Goal: Task Accomplishment & Management: Complete application form

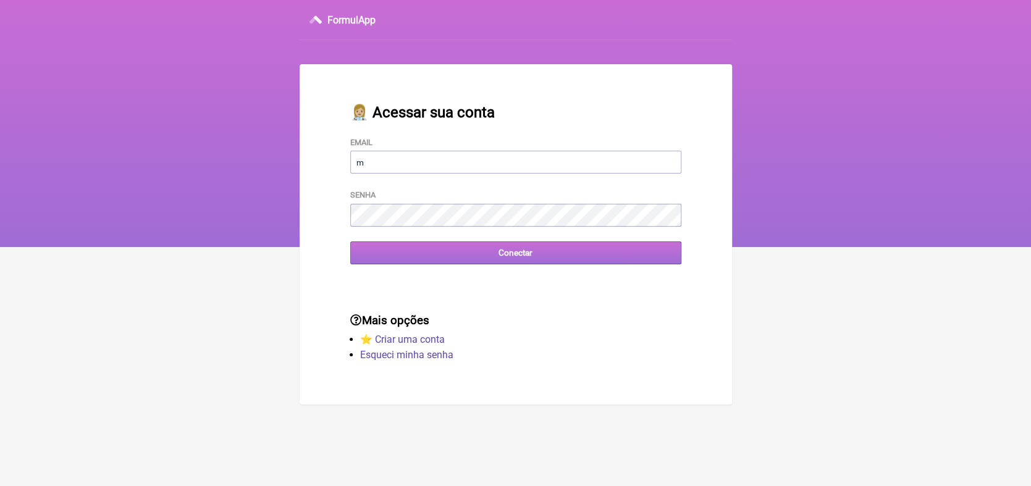
type input "[EMAIL_ADDRESS][DOMAIN_NAME]"
click at [524, 255] on input "Conectar" at bounding box center [515, 253] width 331 height 23
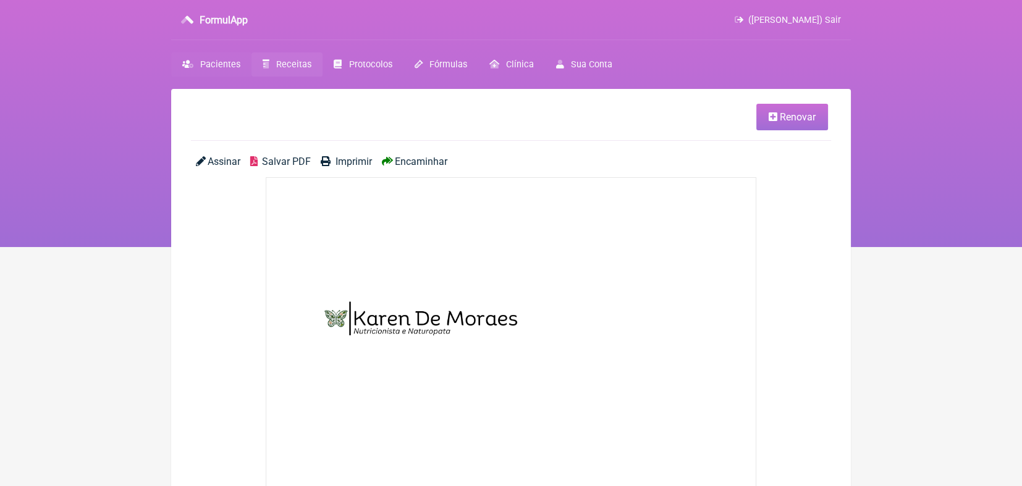
click at [226, 65] on span "Pacientes" at bounding box center [220, 64] width 40 height 11
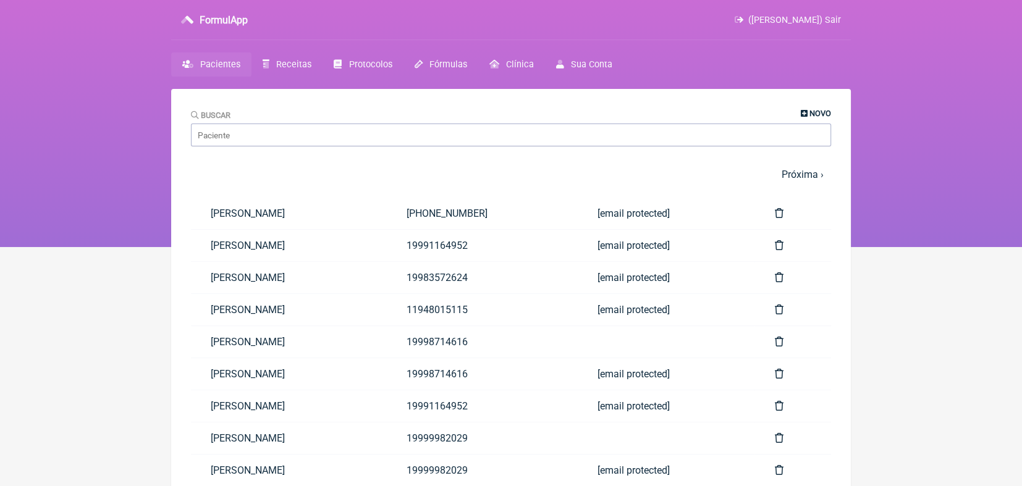
click at [809, 111] on span "Novo" at bounding box center [820, 113] width 22 height 9
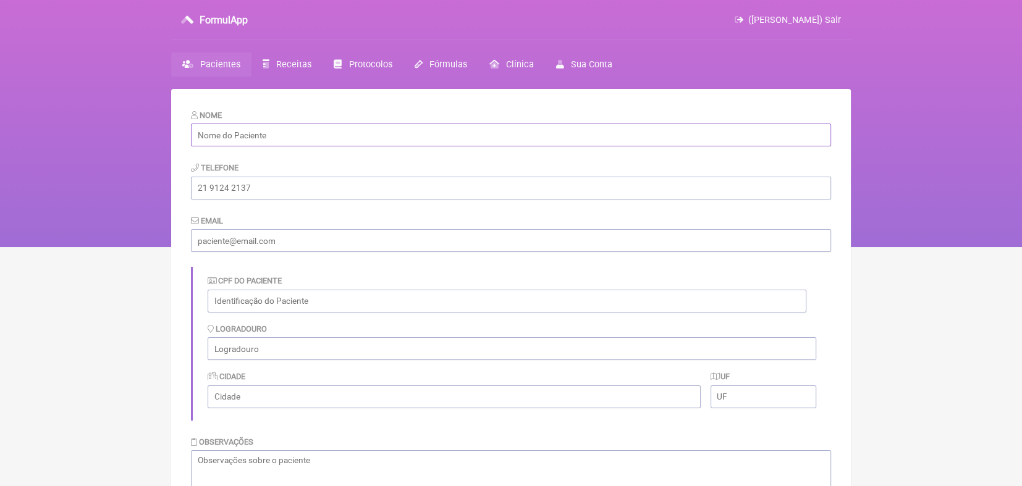
click at [734, 132] on input "text" at bounding box center [511, 135] width 640 height 23
type input "[PERSON_NAME]"
click at [361, 190] on input "tel" at bounding box center [511, 188] width 640 height 23
type input "19997246534"
click at [348, 244] on input "email" at bounding box center [511, 240] width 640 height 23
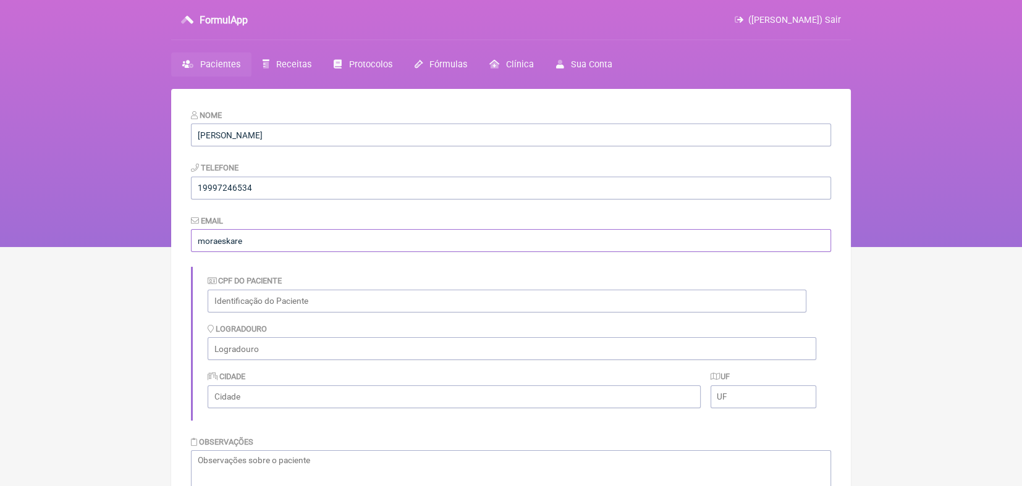
click at [348, 244] on input "moraeskare" at bounding box center [511, 240] width 640 height 23
type input "[EMAIL_ADDRESS][DOMAIN_NAME]"
click at [445, 274] on div "CPF do Paciente" at bounding box center [512, 293] width 608 height 48
click at [264, 306] on input "text" at bounding box center [507, 301] width 599 height 23
paste input "378.703.038-79"
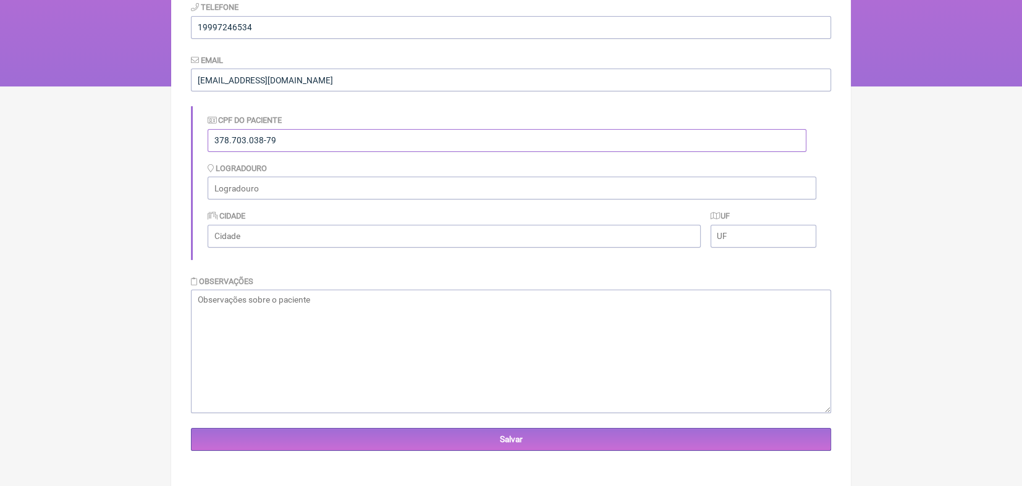
scroll to position [167, 0]
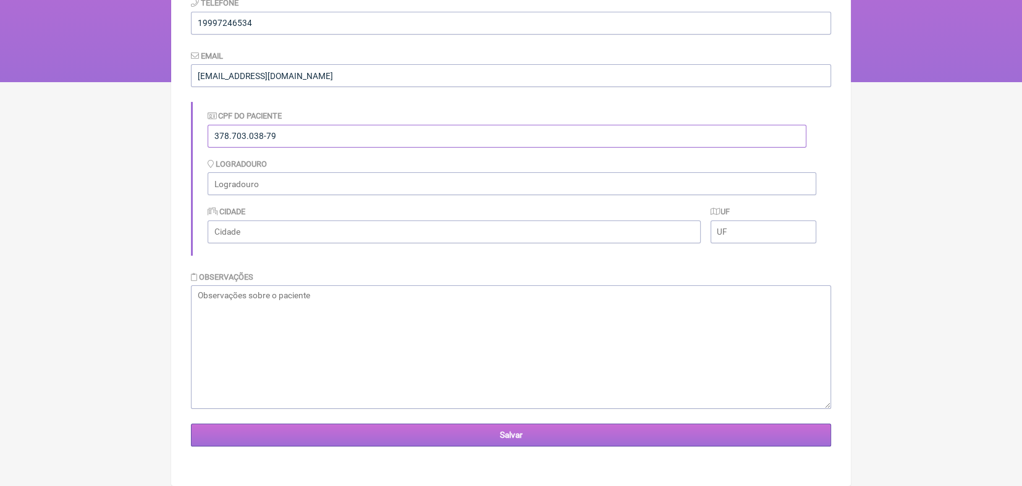
type input "378.703.038-79"
click at [506, 434] on input "Salvar" at bounding box center [511, 435] width 640 height 23
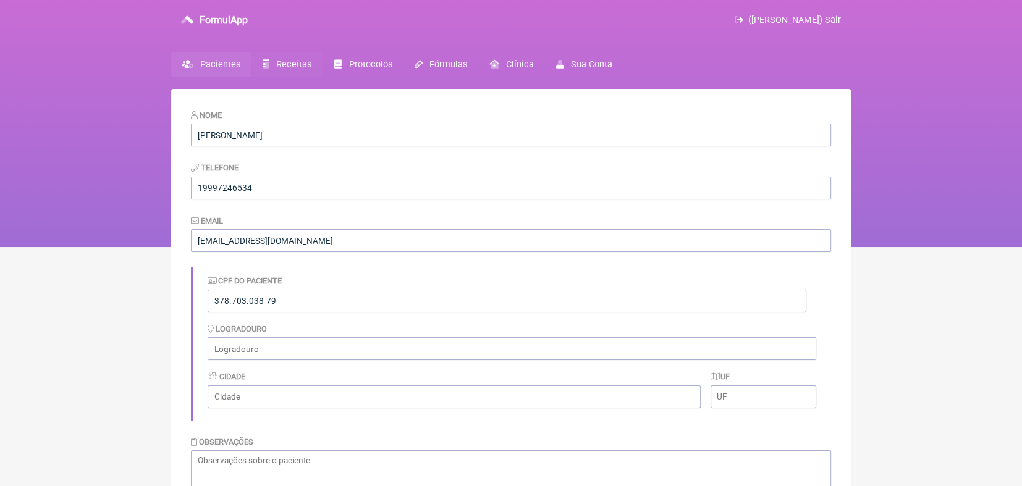
click at [298, 63] on span "Receitas" at bounding box center [293, 64] width 35 height 11
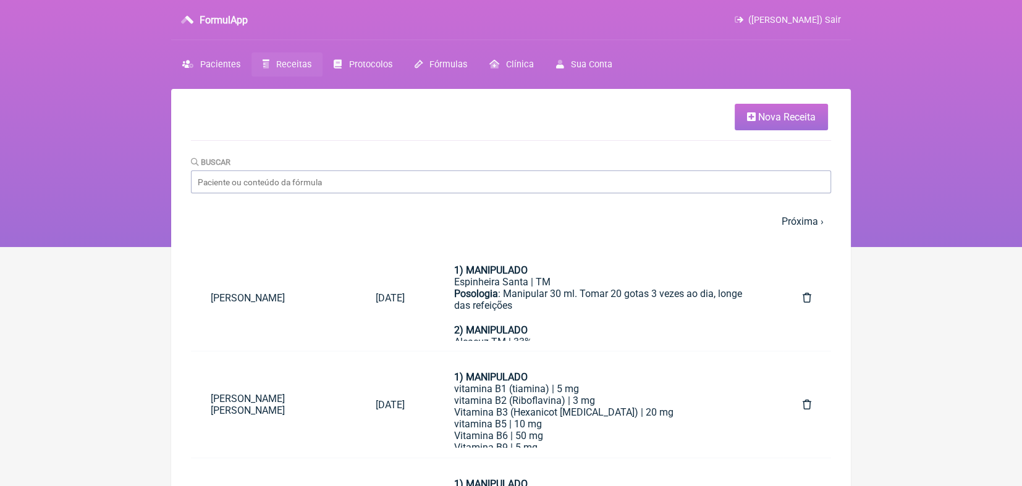
click at [811, 117] on span "Nova Receita" at bounding box center [786, 117] width 57 height 12
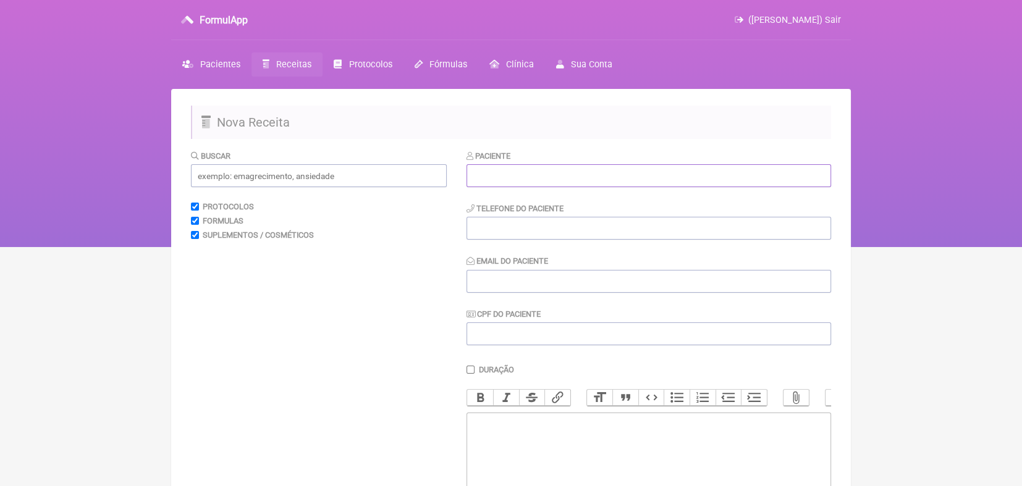
click at [723, 179] on input "text" at bounding box center [648, 175] width 364 height 23
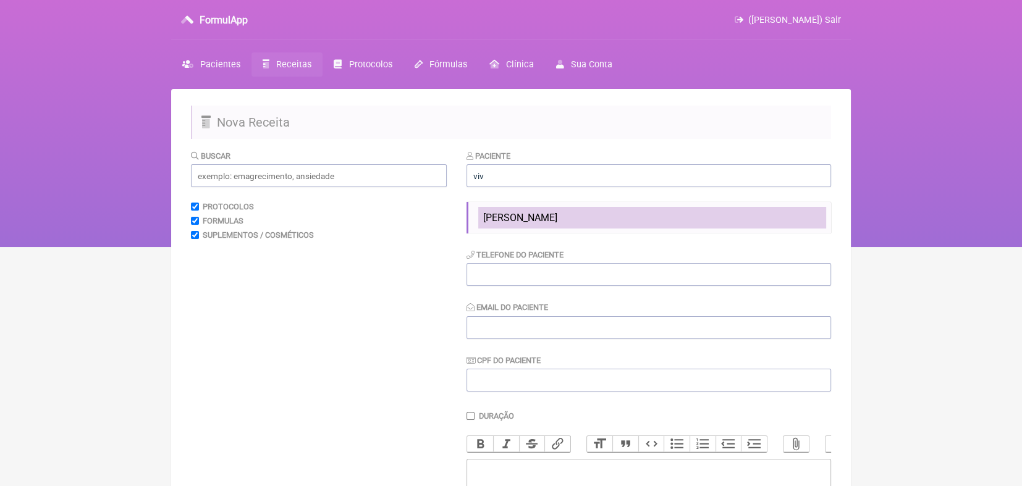
click at [494, 215] on span "Vivian Pinheiro" at bounding box center [520, 218] width 74 height 12
type input "Vivian Pinheiro"
type input "19997246534"
type input "moraeskaren@hotmail.com"
type input "378.703.038-79"
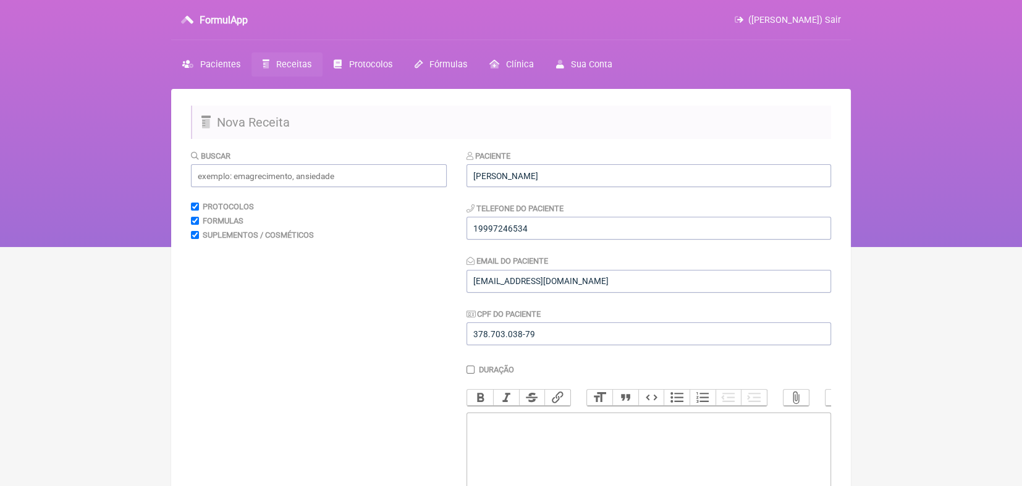
click at [505, 444] on trix-editor at bounding box center [648, 487] width 364 height 148
click at [368, 177] on input "text" at bounding box center [319, 175] width 256 height 23
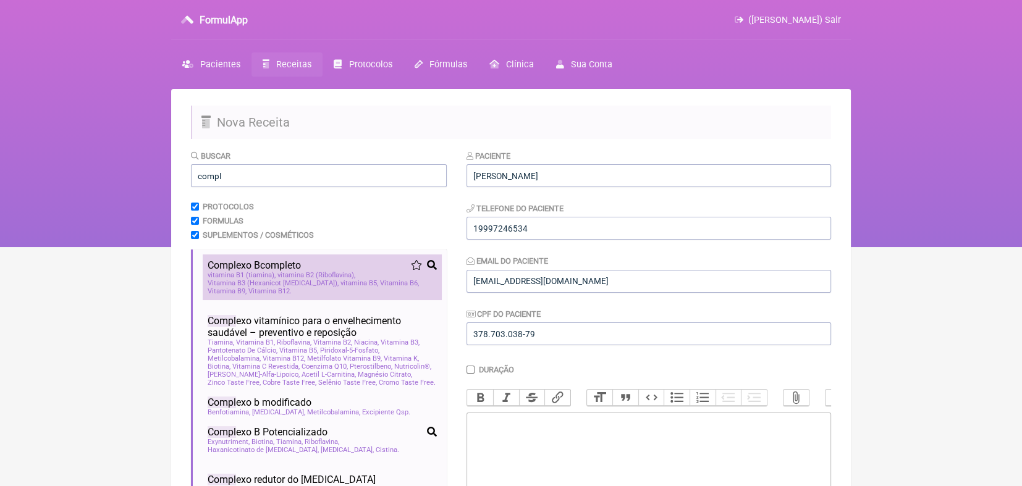
click at [340, 283] on span "vitamina B5" at bounding box center [359, 283] width 38 height 8
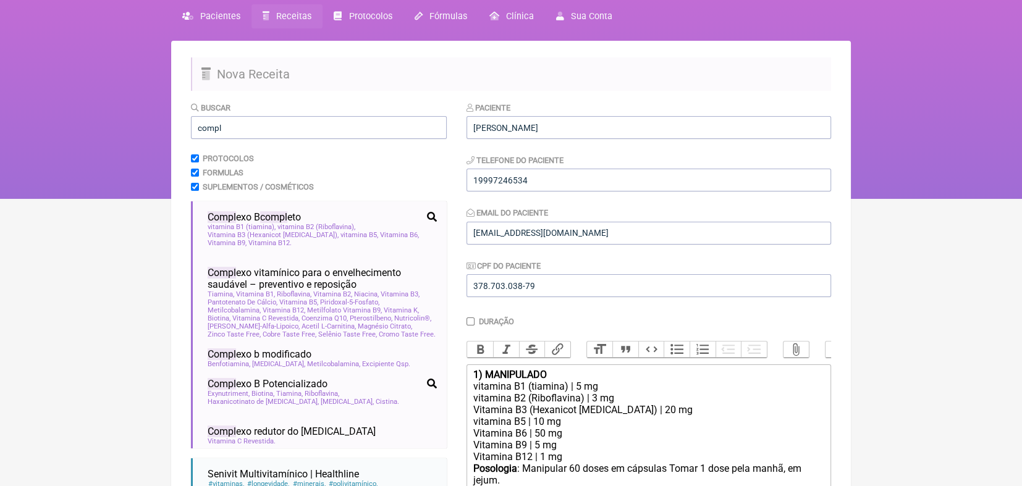
scroll to position [49, 0]
click at [328, 125] on input "compl" at bounding box center [319, 127] width 256 height 23
type input "c"
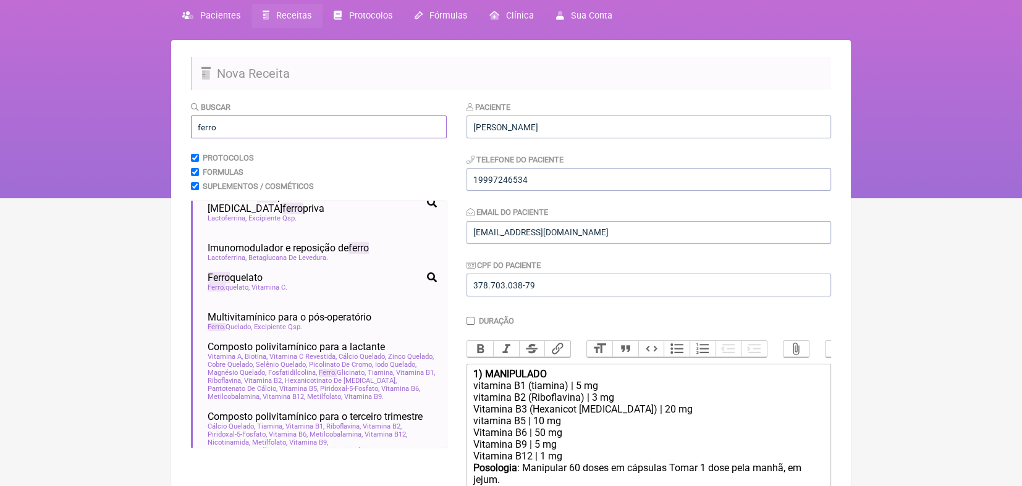
scroll to position [0, 0]
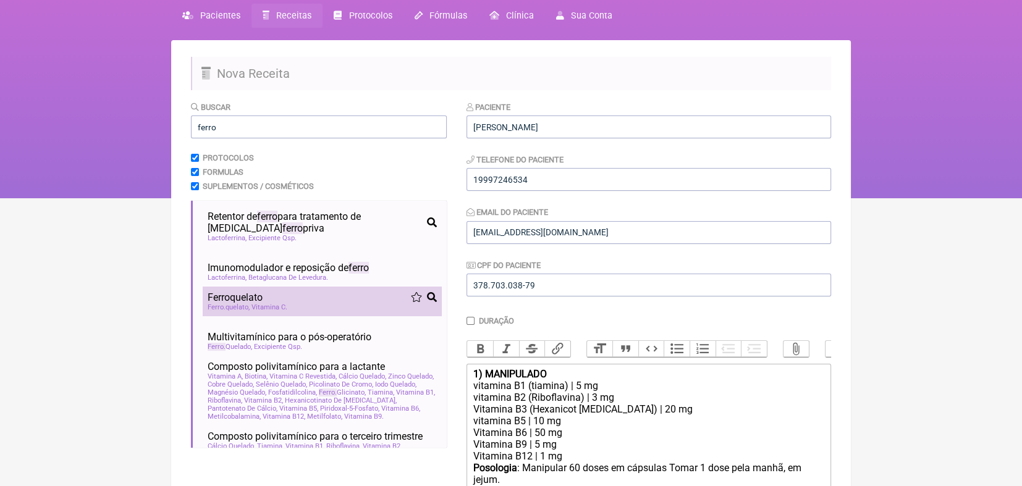
click at [297, 305] on div "Ferro quelato Vitamina C" at bounding box center [322, 307] width 229 height 8
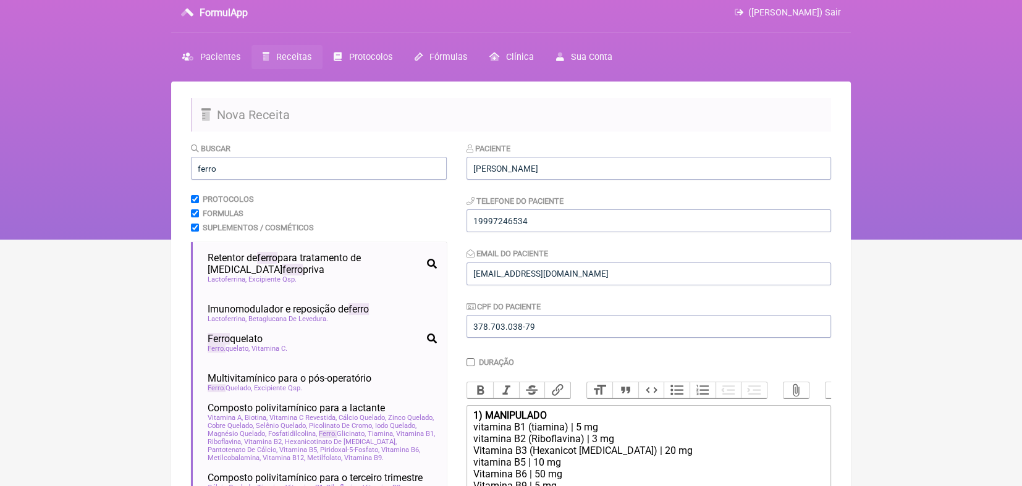
scroll to position [2, 0]
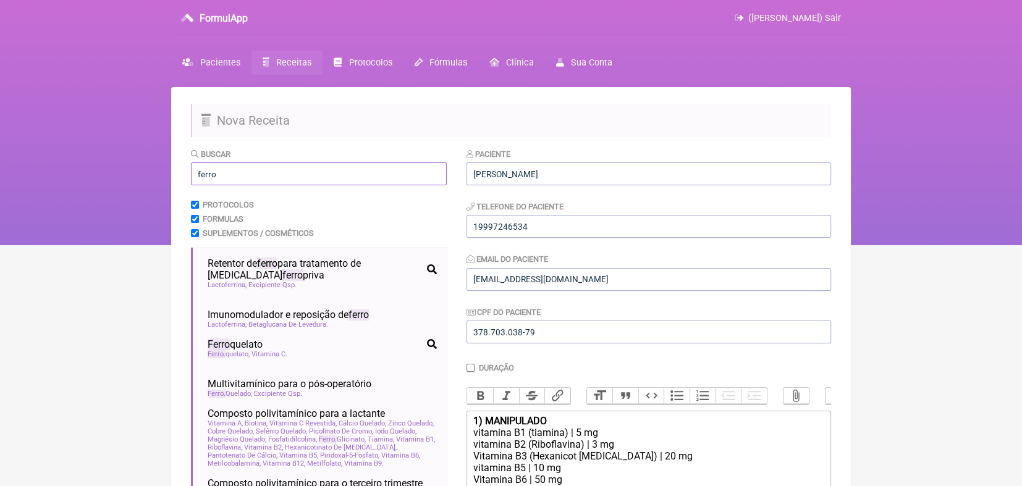
click at [346, 171] on input "ferro" at bounding box center [319, 173] width 256 height 23
type input "f"
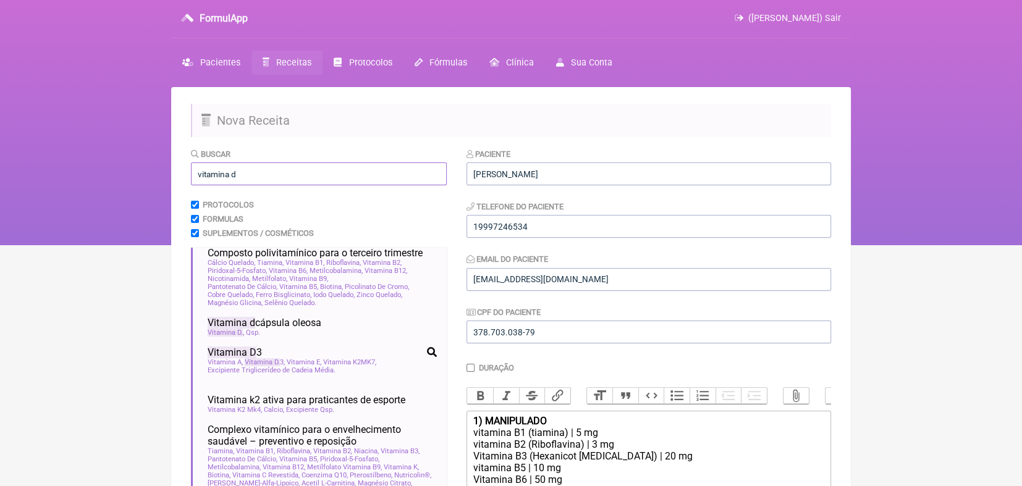
scroll to position [547, 0]
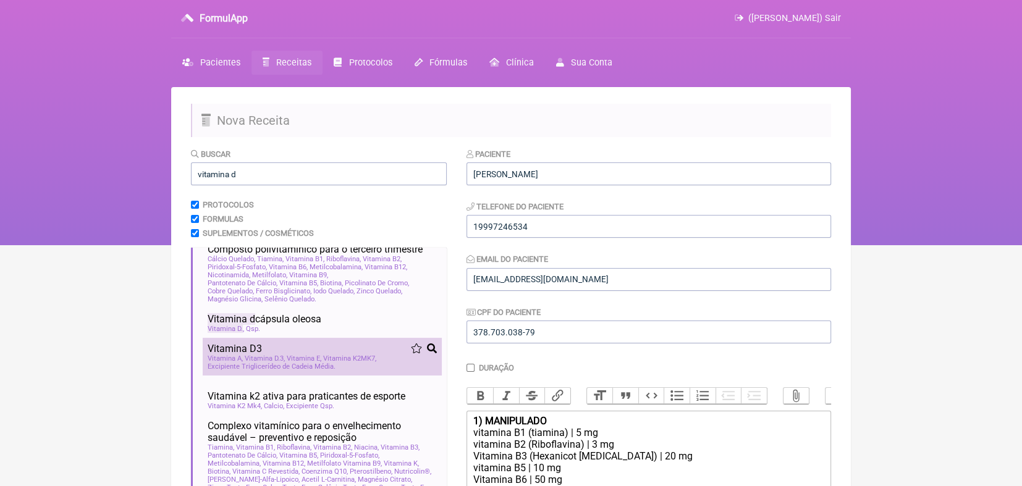
click at [306, 369] on span "Excipiente Triglicerídeo de Cadeia Média" at bounding box center [272, 367] width 128 height 8
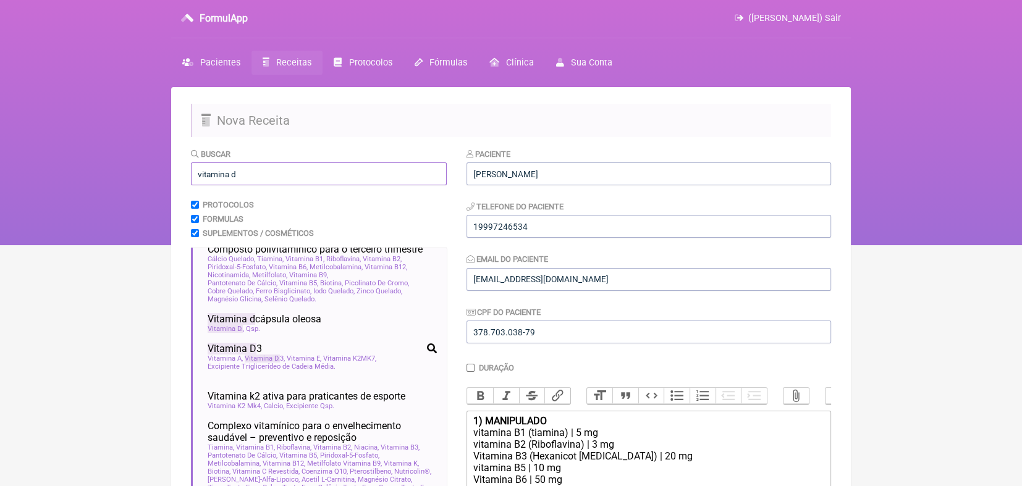
click at [316, 173] on input "vitamina d" at bounding box center [319, 173] width 256 height 23
type input "v"
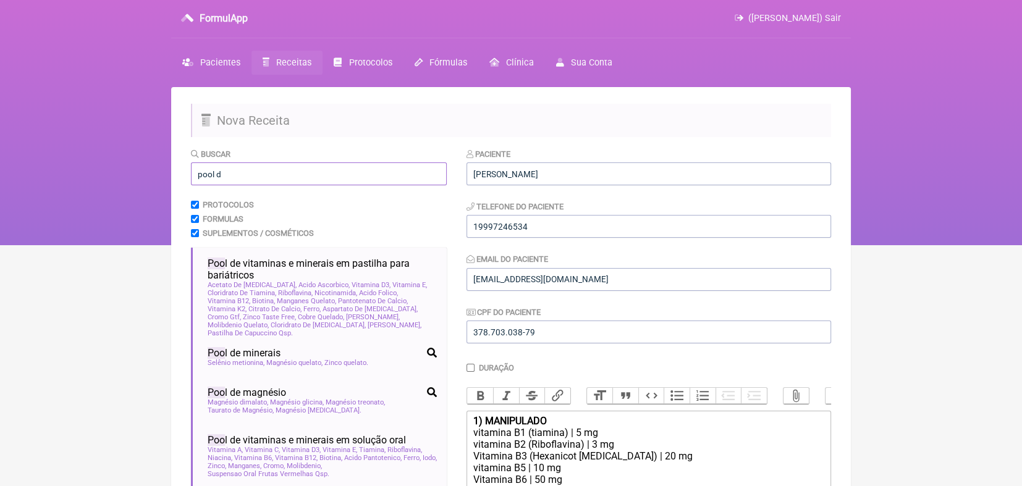
scroll to position [0, 0]
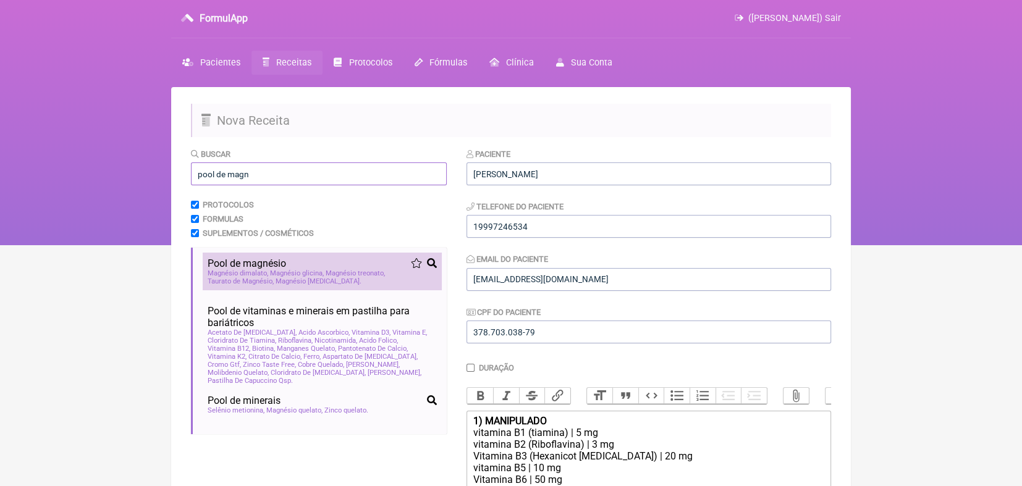
type input "pool de magn"
click at [290, 280] on span "Magnésio inositol" at bounding box center [318, 281] width 86 height 8
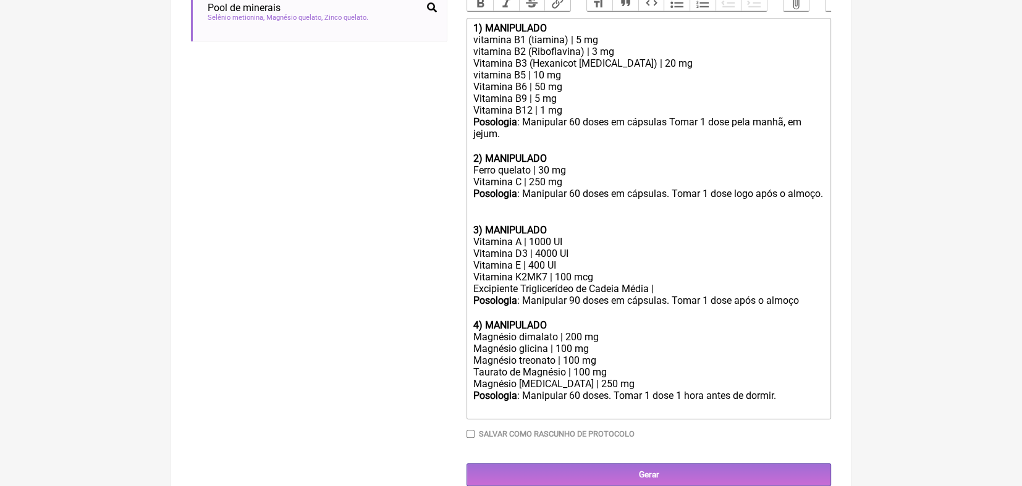
scroll to position [400, 0]
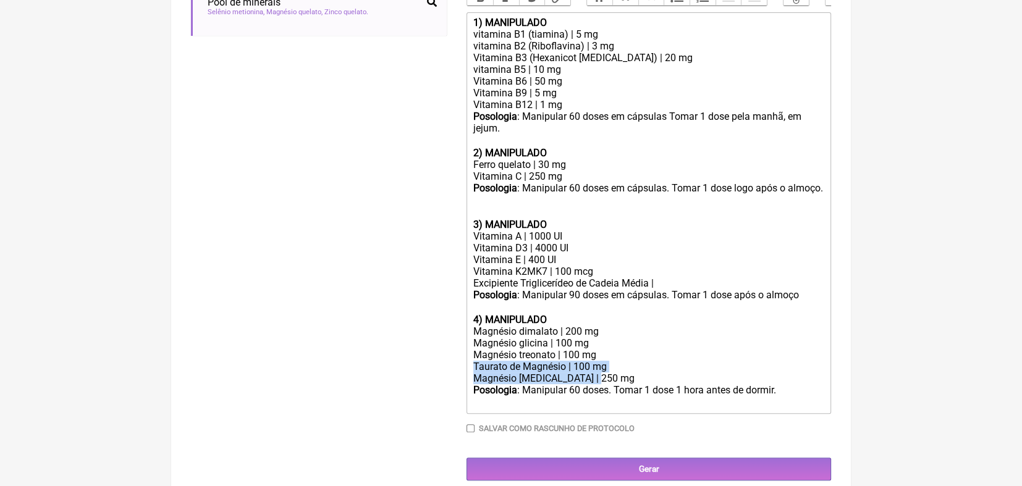
drag, startPoint x: 474, startPoint y: 383, endPoint x: 592, endPoint y: 389, distance: 117.5
click at [592, 389] on trix-editor "1) MANIPULADO vitamina B1 (tiamina) | 5 mg vitamina B2 (Riboflavina) | 3 mg Vit…" at bounding box center [648, 212] width 364 height 401
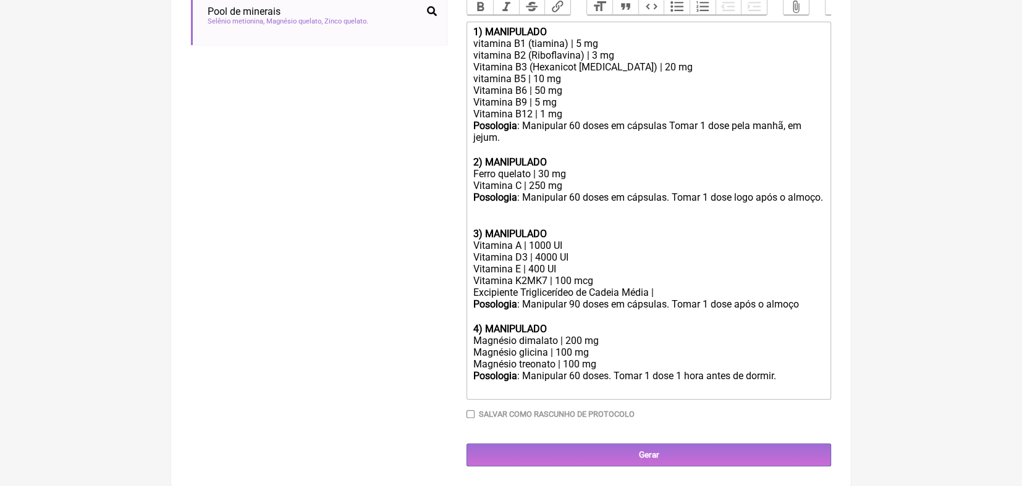
click at [585, 395] on div "Posologia : Manipular 60 doses. Tomar 1 dose 1 hora antes de dormir. ㅤ" at bounding box center [648, 382] width 351 height 25
type trix-editor "<div><strong>1) MANIPULADO</strong></div><div>vitamina B1 (tiamina) | 5 mg</div…"
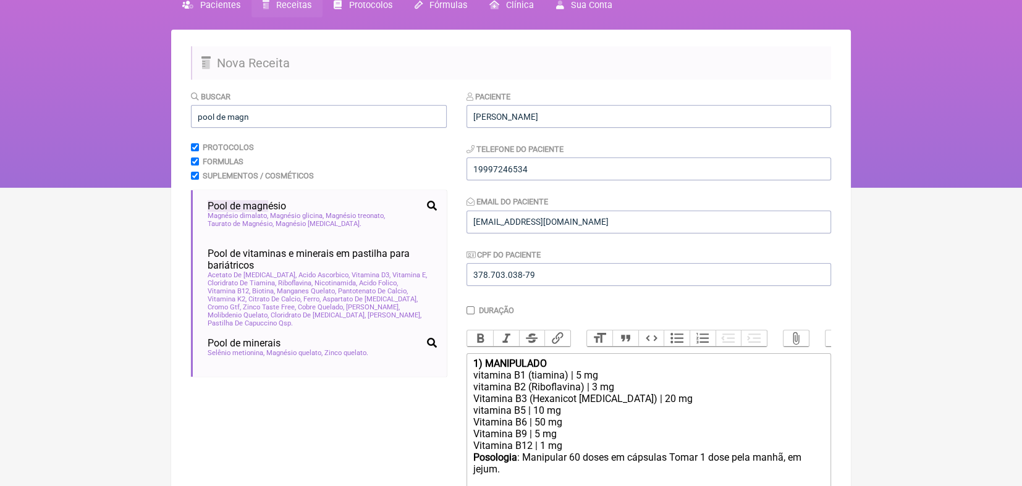
scroll to position [0, 0]
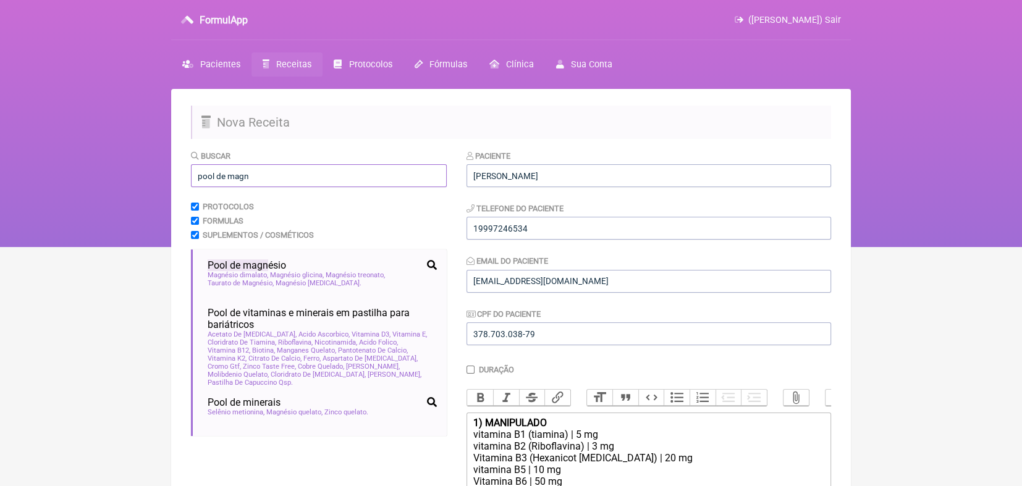
click at [429, 166] on input "pool de magn" at bounding box center [319, 175] width 256 height 23
type input "p"
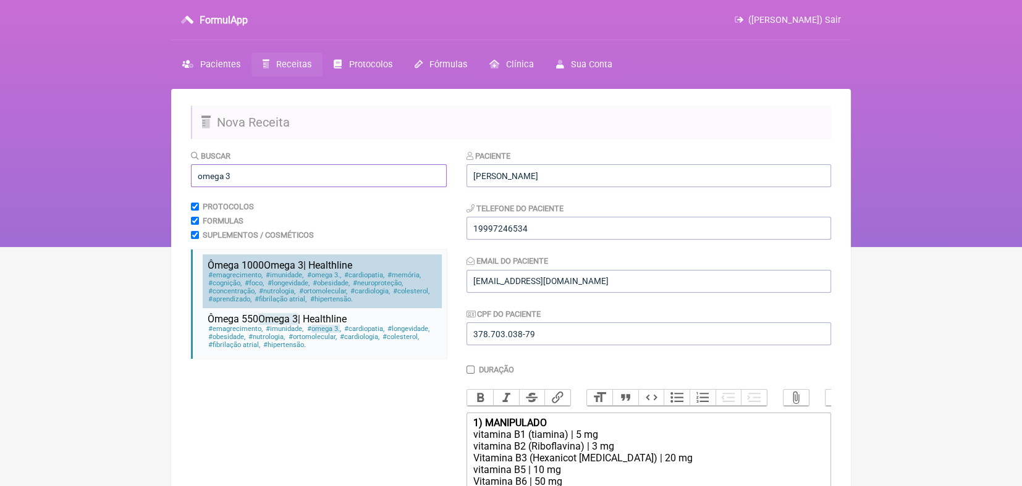
type input "omega 3"
click at [301, 284] on span "longevidade" at bounding box center [287, 283] width 43 height 8
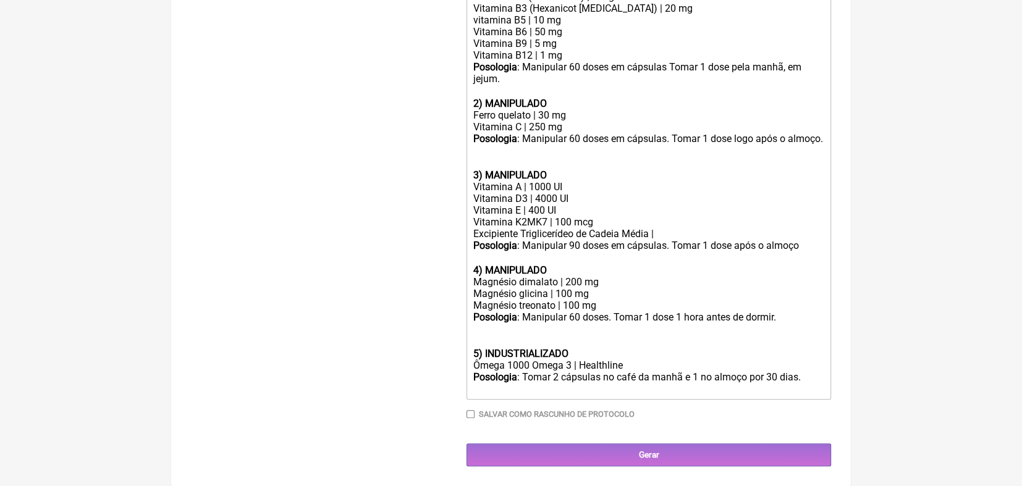
scroll to position [466, 0]
click at [625, 367] on div "Ômega 1000 Omega 3 | Healthline" at bounding box center [648, 365] width 351 height 12
click at [503, 365] on div "Ômega 1000 Omega 3 |" at bounding box center [648, 365] width 351 height 12
click at [569, 364] on div "Ômegafor Plus 1000 Omega 3 |" at bounding box center [648, 365] width 351 height 12
paste trix-editor "Vitafor"
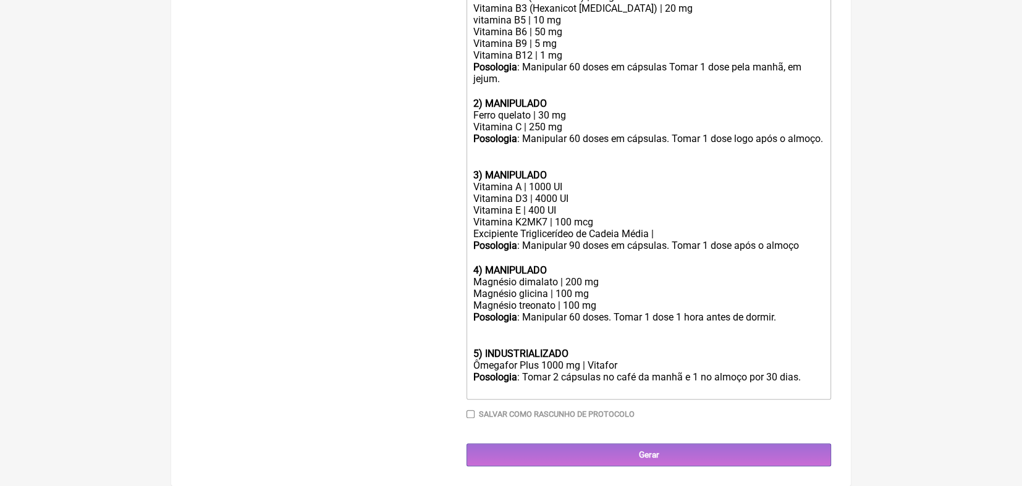
click at [557, 377] on div "Posologia : Tomar 2 cápsulas no café da manhã e 1 no almoço por 30 dias." at bounding box center [648, 382] width 351 height 23
click at [600, 377] on div "Posologia : Tomar 1 cápsulas no café da manhã e 1 no almoço por 30 dias." at bounding box center [648, 382] width 351 height 23
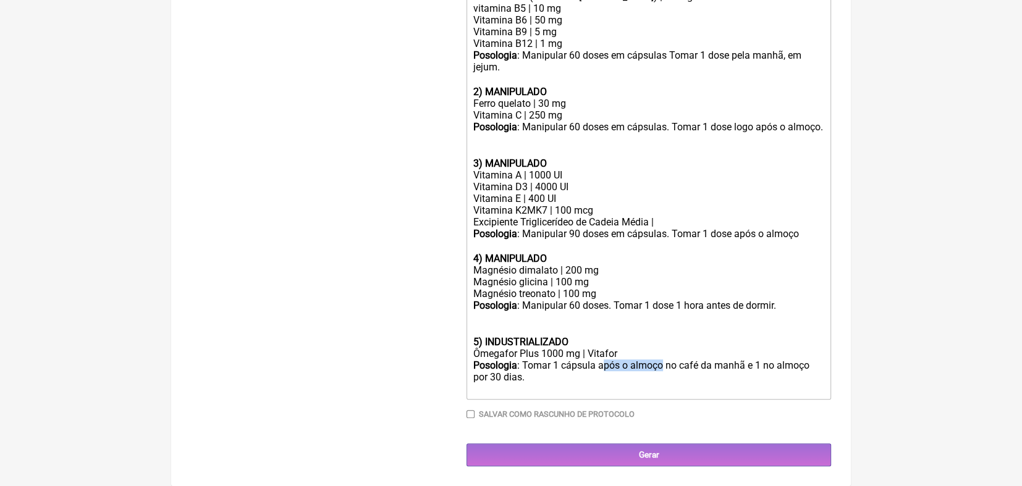
click at [600, 377] on div "Posologia : Tomar 1 cápsula após o almoço no café da manhã e 1 no almoço por 30…" at bounding box center [648, 376] width 351 height 35
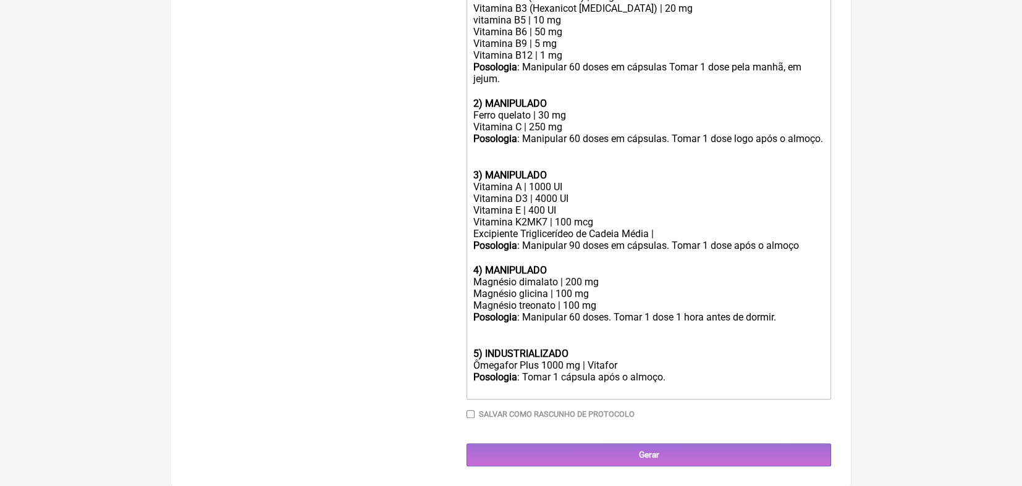
type trix-editor "<div><strong>1) MANIPULADO</strong></div><div>vitamina B1 (tiamina) | 5 mg</div…"
click at [470, 414] on input "Salvar como rascunho de Protocolo" at bounding box center [470, 414] width 8 height 8
checkbox input "true"
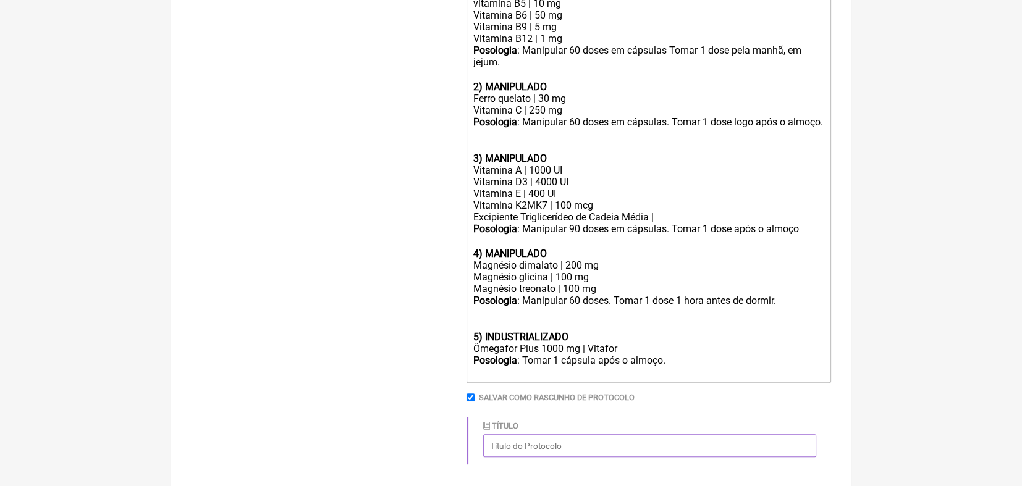
click at [510, 457] on input "Título" at bounding box center [649, 445] width 333 height 23
type input "Manutenção"
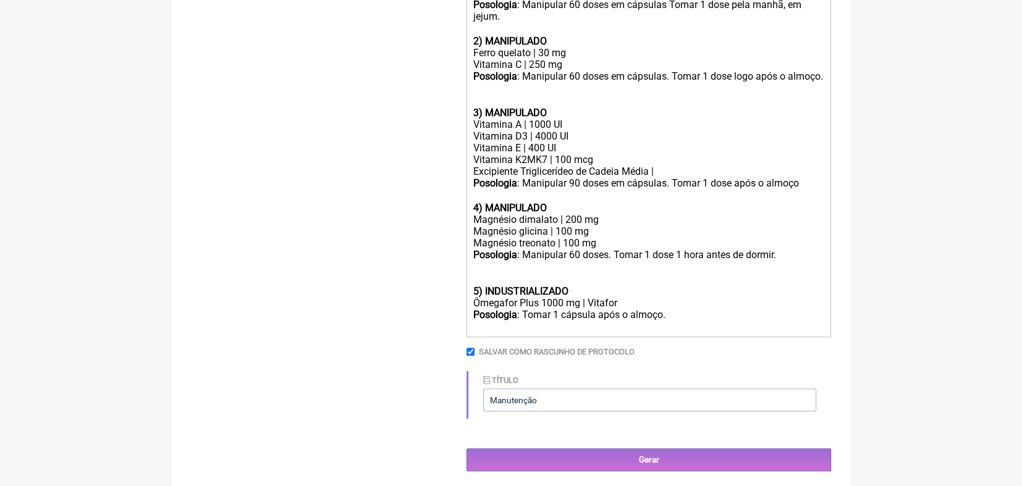
scroll to position [534, 0]
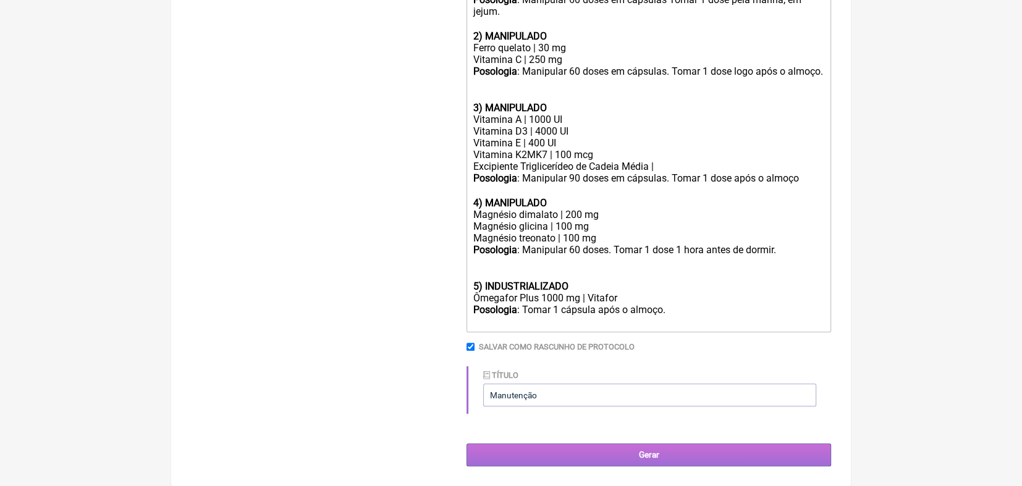
click at [644, 452] on input "Gerar" at bounding box center [648, 454] width 364 height 23
